Goal: Task Accomplishment & Management: Use online tool/utility

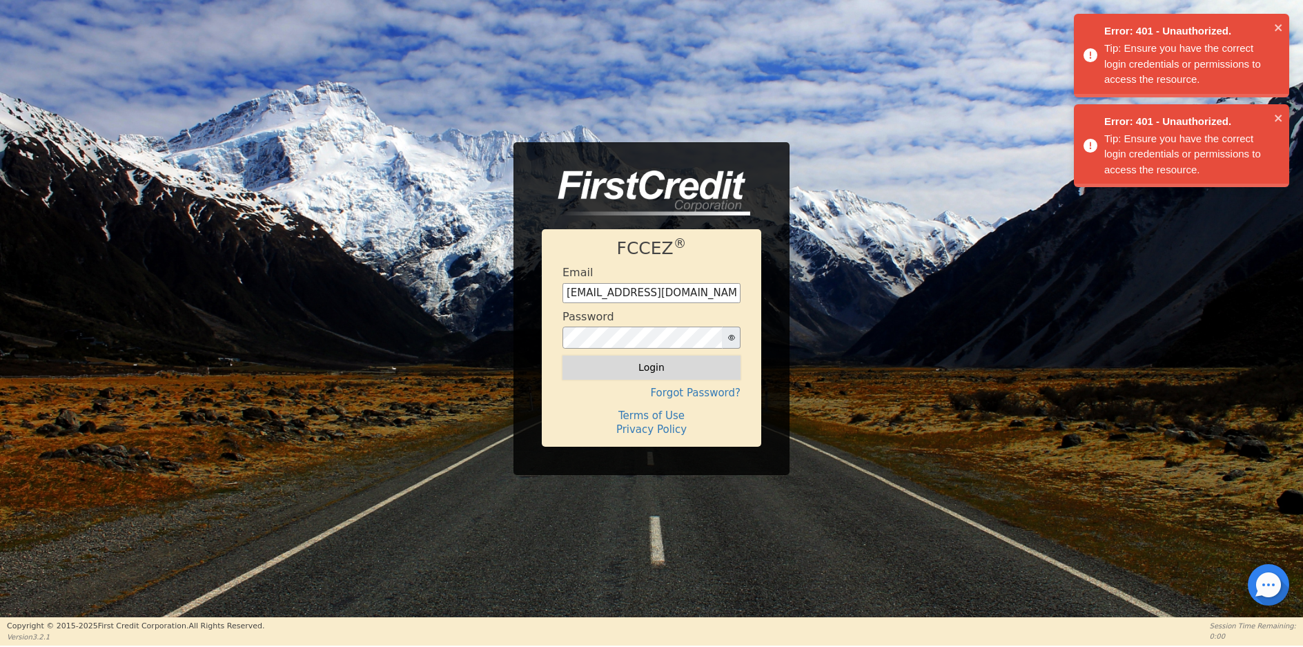
click at [656, 361] on button "Login" at bounding box center [651, 366] width 178 height 23
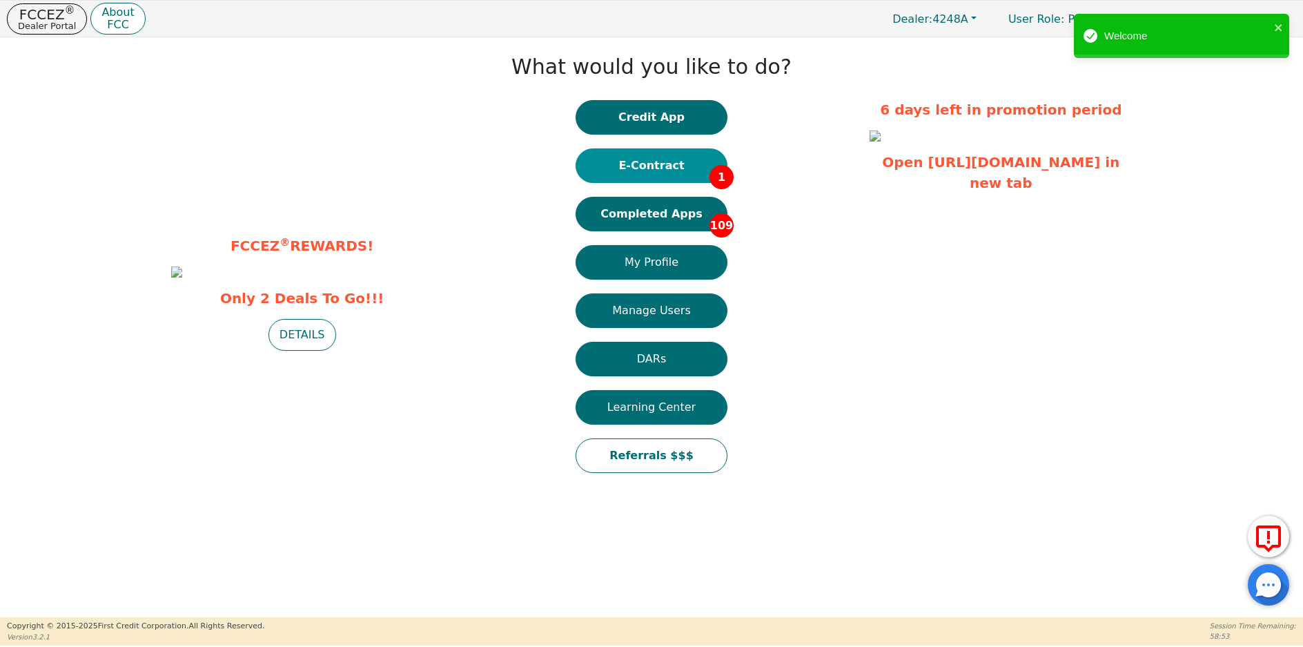
click at [675, 170] on button "E-Contract 1" at bounding box center [652, 165] width 152 height 35
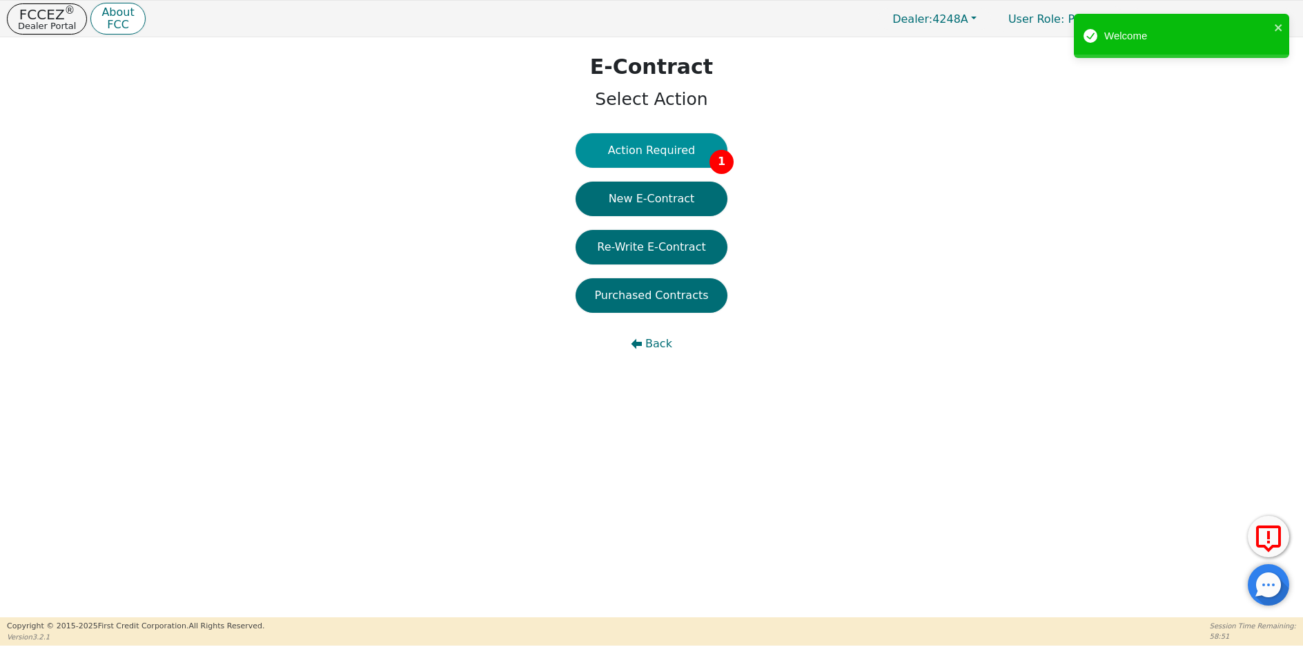
click at [665, 151] on button "Action Required 1" at bounding box center [652, 150] width 152 height 35
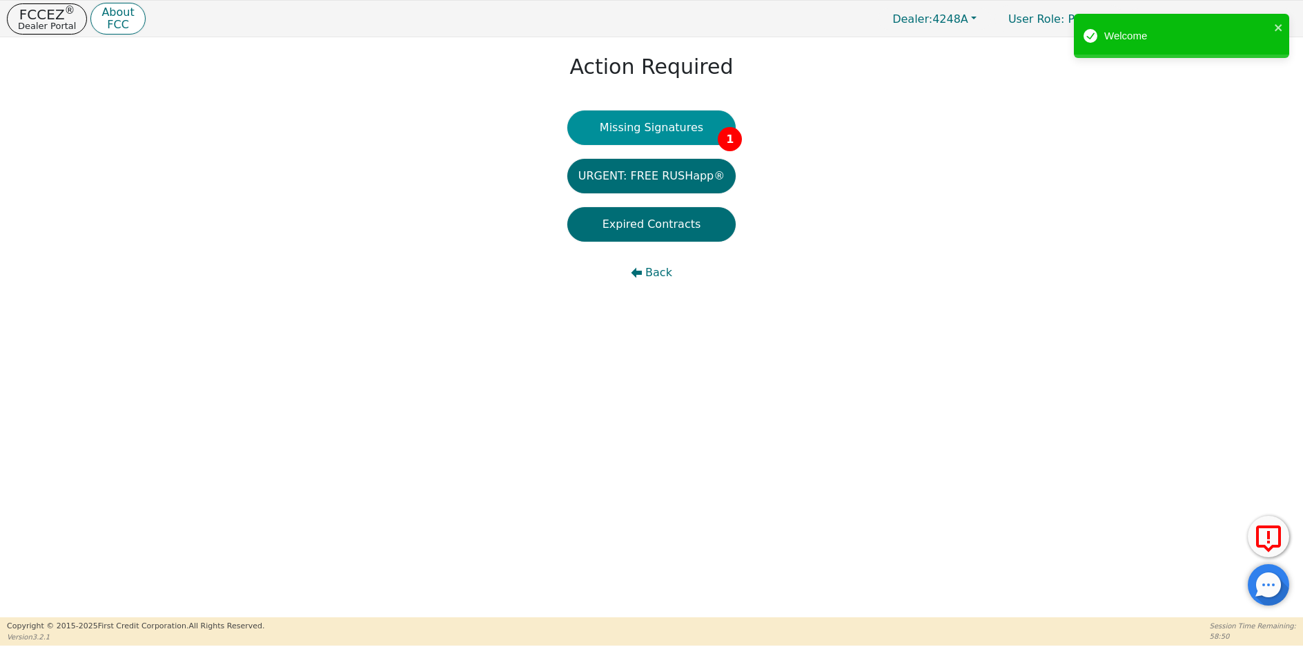
click at [667, 131] on button "Missing Signatures 1" at bounding box center [651, 127] width 169 height 35
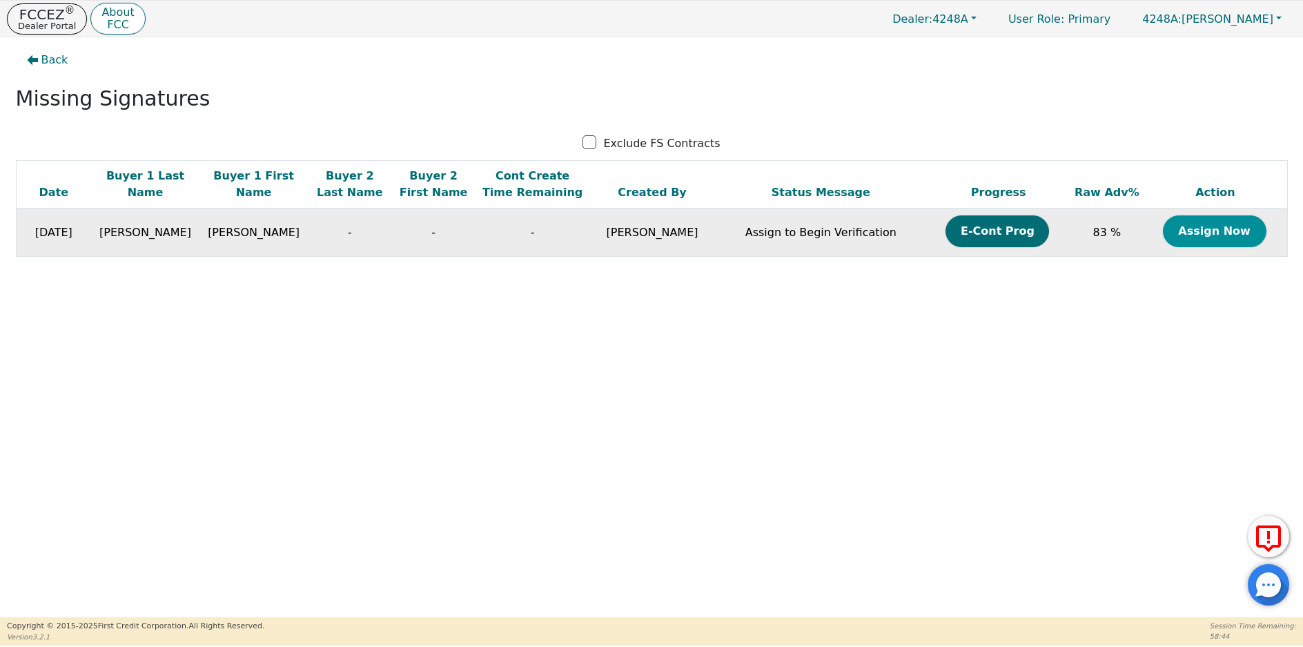
click at [1180, 239] on button "Assign Now" at bounding box center [1215, 231] width 104 height 32
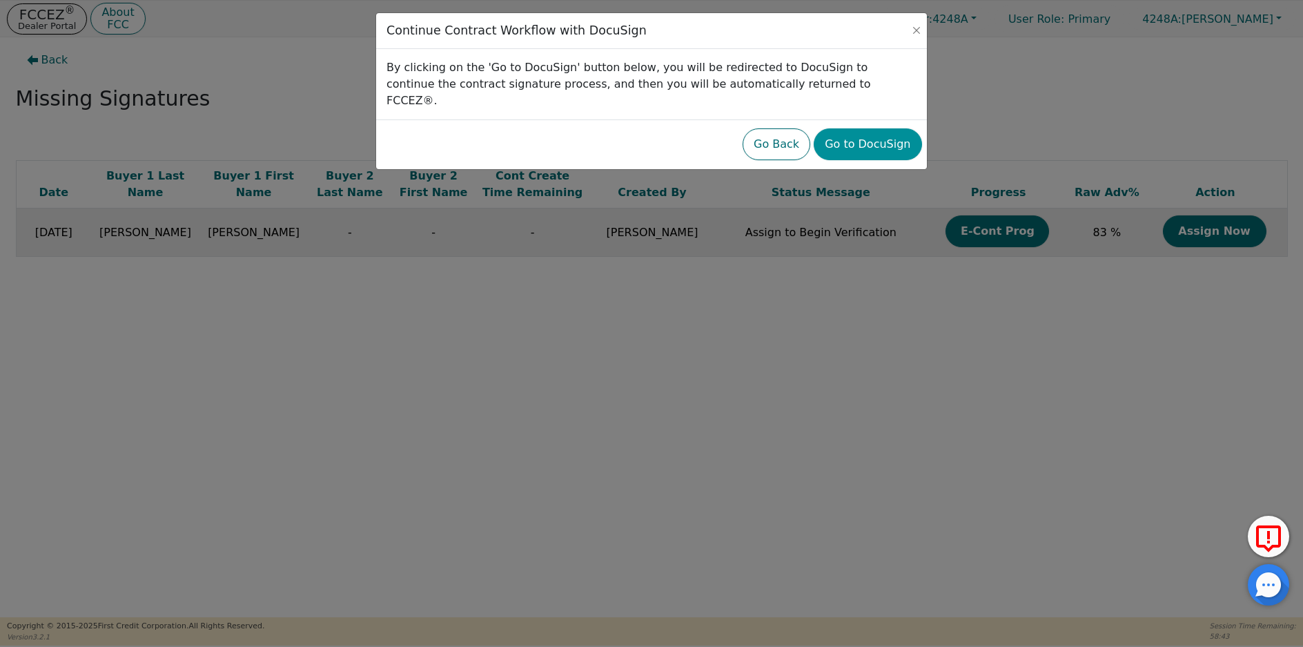
click at [878, 131] on button "Go to DocuSign" at bounding box center [868, 144] width 108 height 32
